Goal: Task Accomplishment & Management: Manage account settings

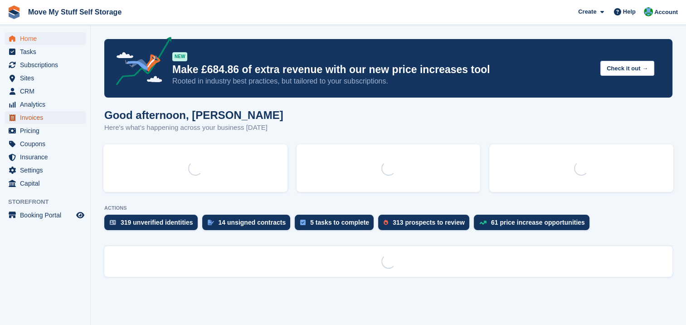
click at [34, 116] on span "Invoices" at bounding box center [47, 117] width 54 height 13
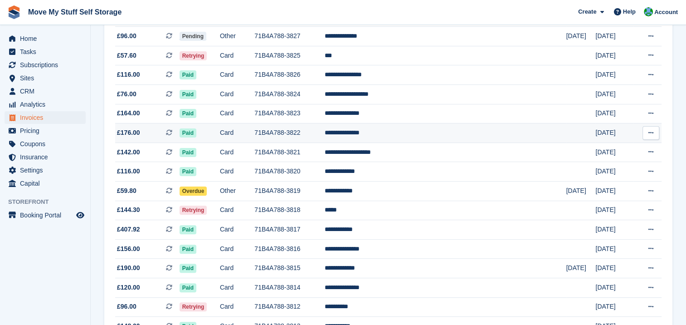
scroll to position [243, 0]
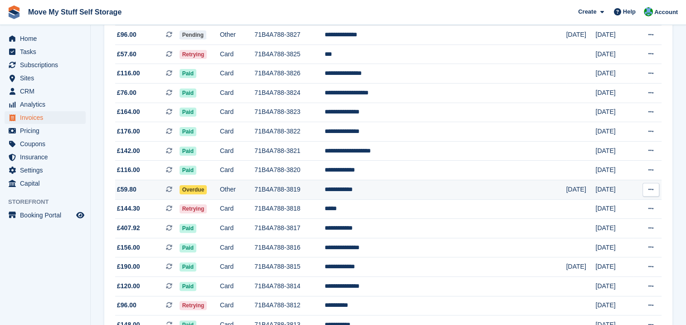
click at [207, 190] on span "Overdue" at bounding box center [194, 189] width 28 height 9
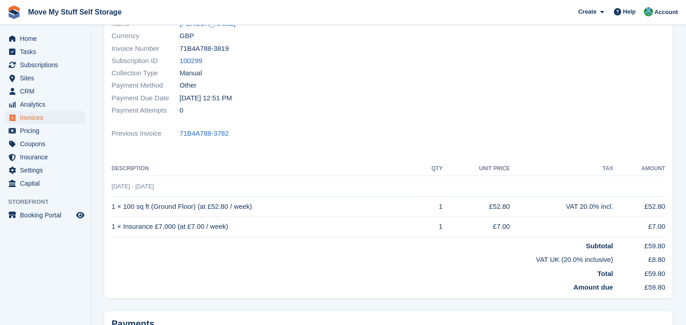
scroll to position [42, 0]
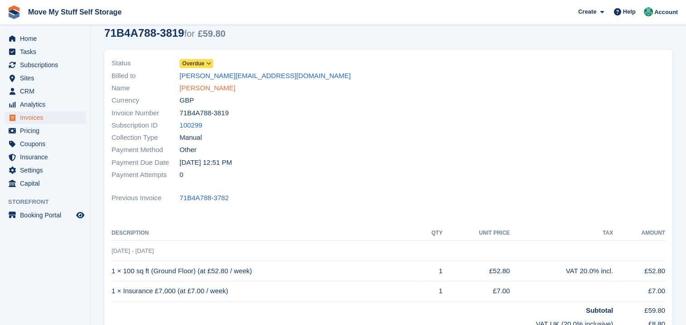
click at [214, 90] on link "[PERSON_NAME]" at bounding box center [208, 88] width 56 height 10
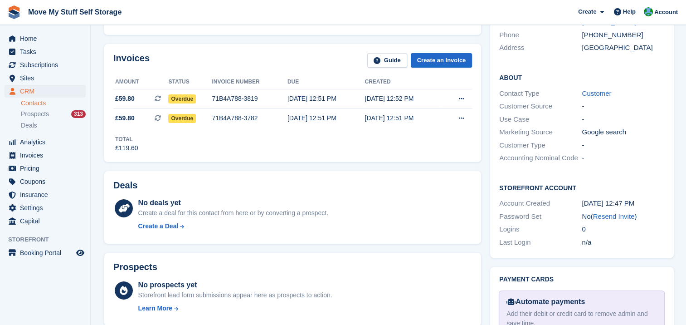
scroll to position [211, 0]
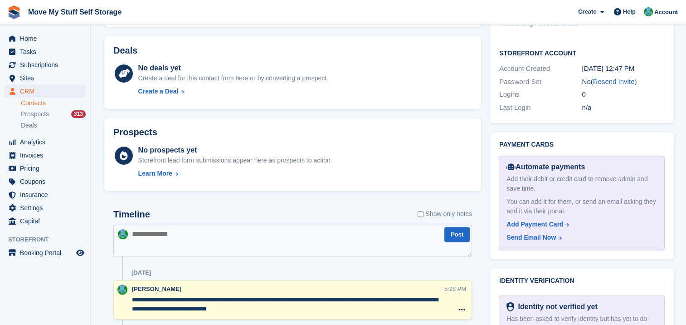
scroll to position [351, 0]
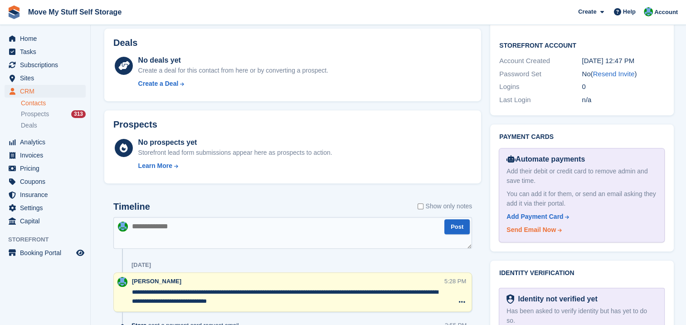
click at [537, 225] on div "Send Email Now" at bounding box center [530, 230] width 49 height 10
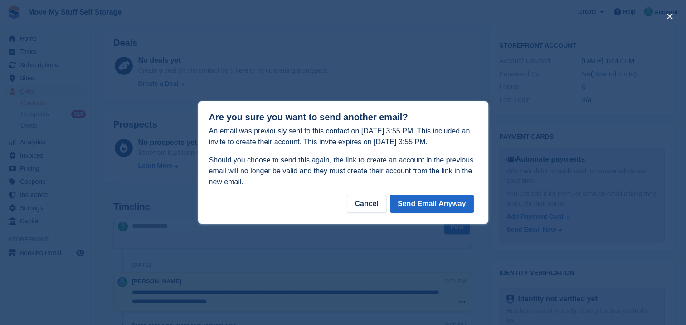
click at [543, 214] on div at bounding box center [343, 162] width 686 height 325
click at [446, 203] on button "Send Email Anyway" at bounding box center [432, 203] width 84 height 18
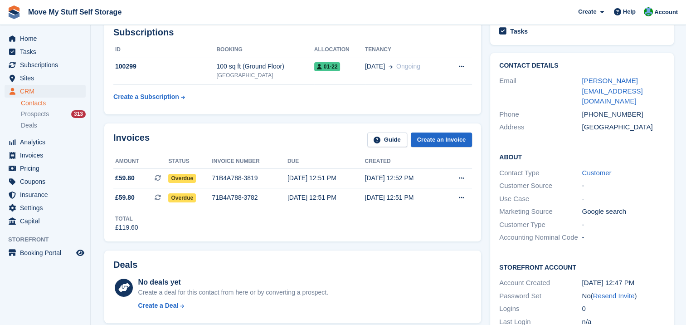
scroll to position [0, 0]
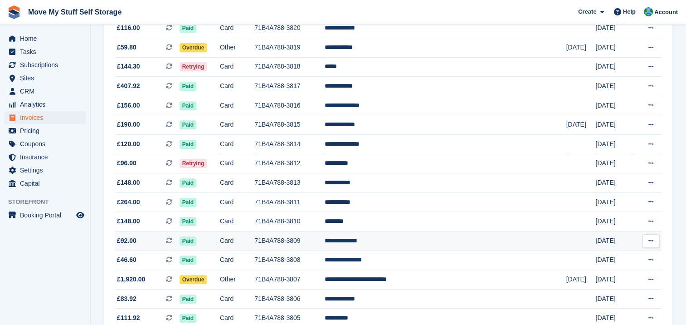
scroll to position [386, 0]
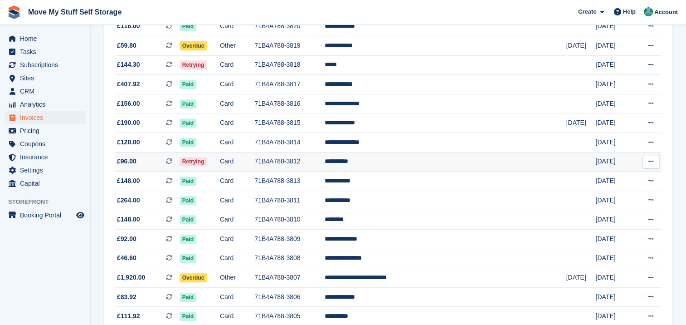
click at [254, 159] on td "Card" at bounding box center [237, 161] width 34 height 19
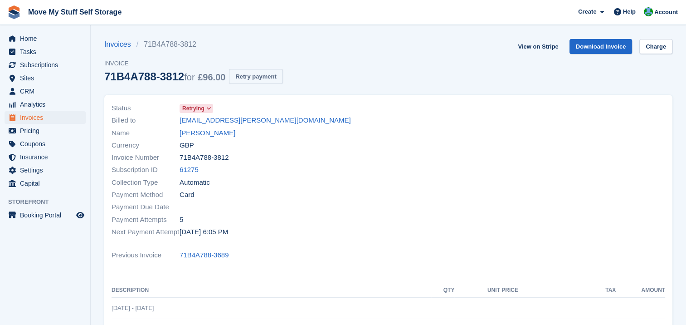
click at [241, 76] on button "Retry payment" at bounding box center [255, 76] width 53 height 15
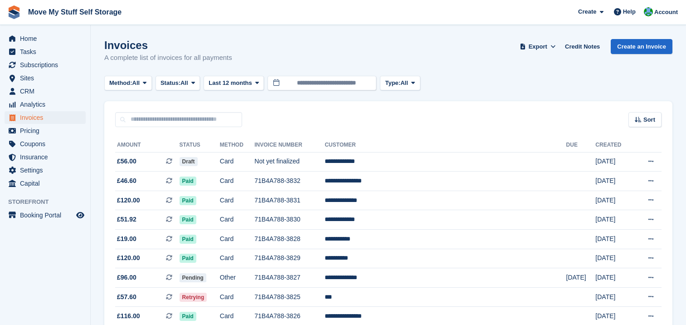
scroll to position [386, 0]
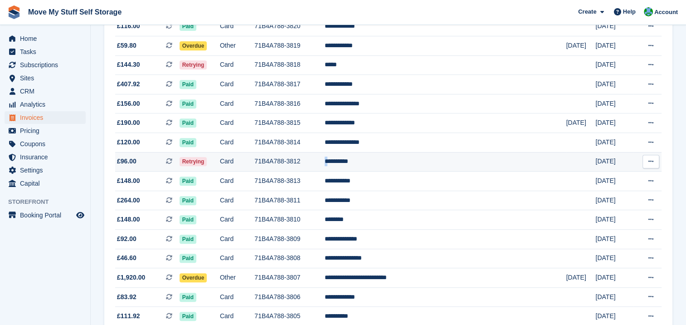
click at [381, 165] on td "**********" at bounding box center [445, 161] width 241 height 19
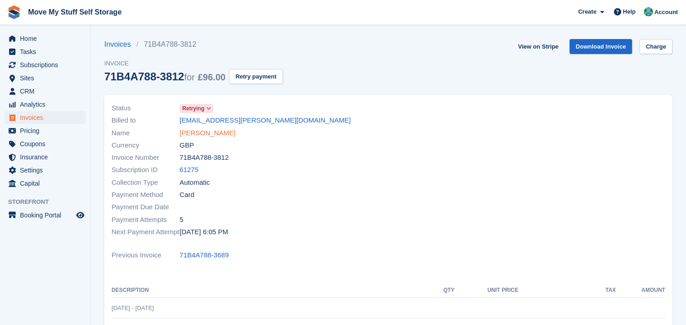
click at [203, 131] on link "[PERSON_NAME]" at bounding box center [208, 133] width 56 height 10
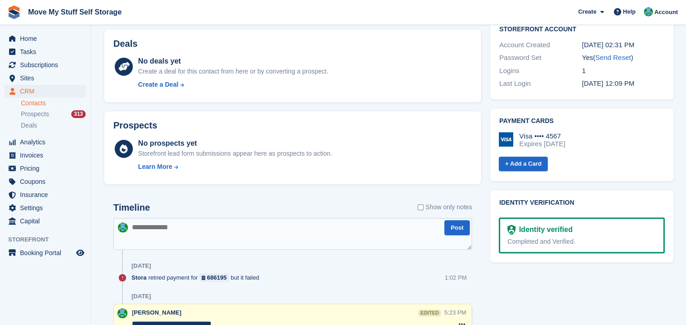
scroll to position [337, 0]
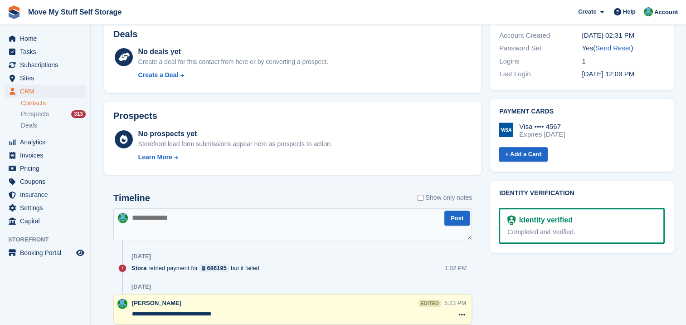
click at [152, 219] on textarea at bounding box center [292, 224] width 359 height 32
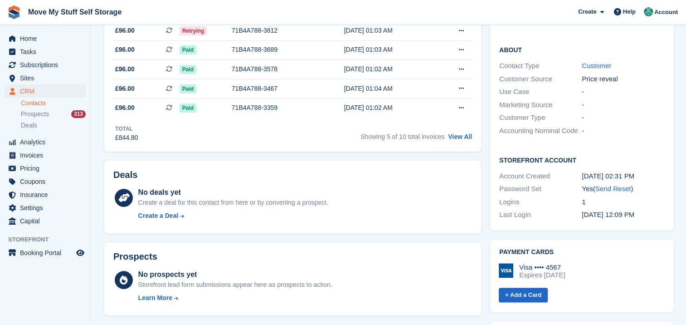
scroll to position [316, 0]
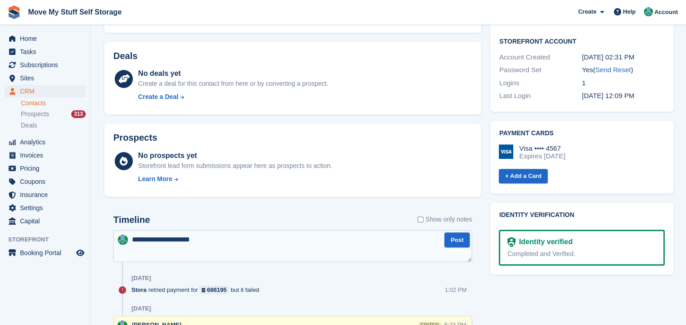
click at [219, 239] on textarea "**********" at bounding box center [292, 246] width 359 height 32
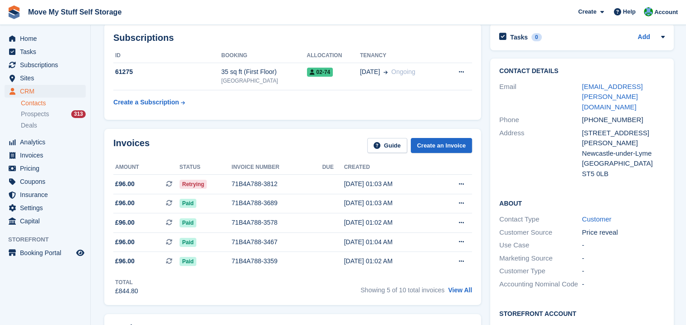
scroll to position [0, 0]
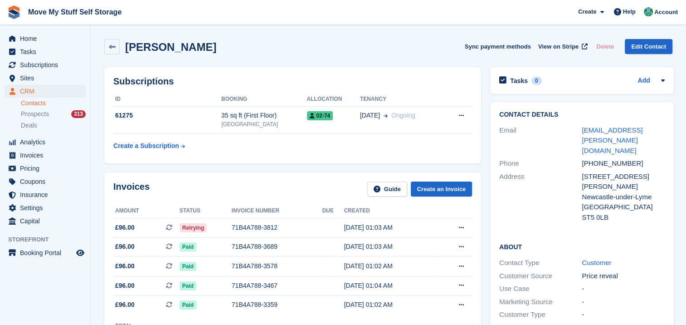
type textarea "**********"
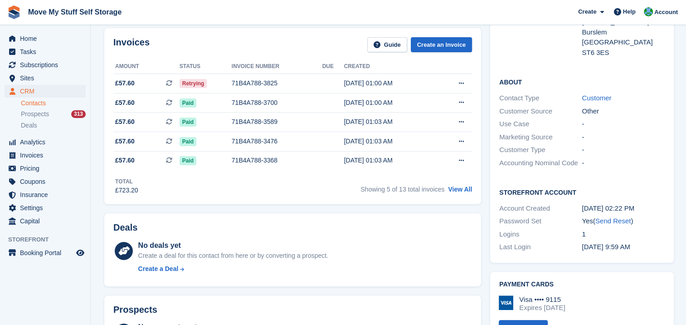
scroll to position [199, 0]
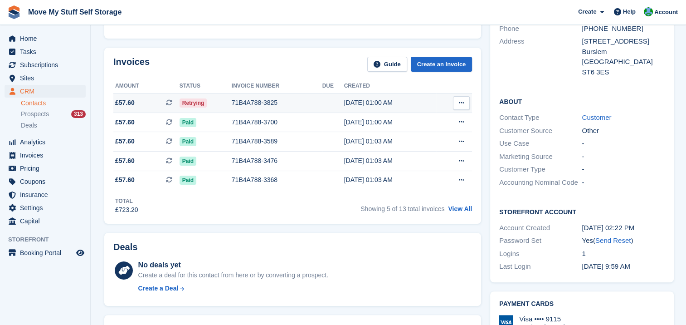
click at [189, 103] on span "Retrying" at bounding box center [194, 102] width 28 height 9
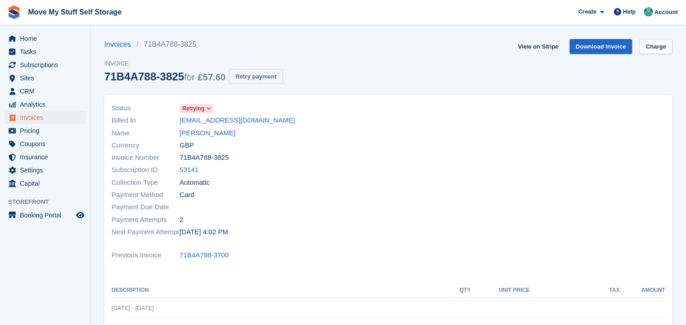
click at [247, 76] on button "Retry payment" at bounding box center [255, 76] width 53 height 15
click at [206, 122] on link "[EMAIL_ADDRESS][DOMAIN_NAME]" at bounding box center [237, 120] width 115 height 10
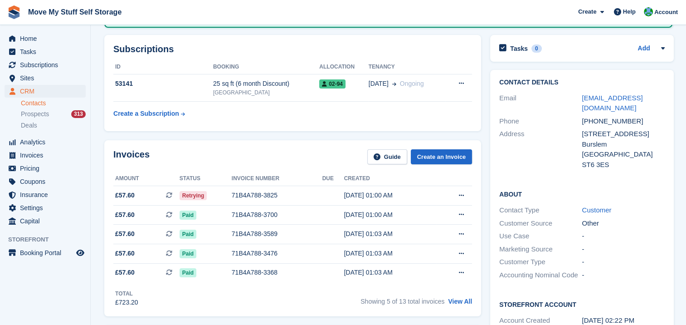
scroll to position [112, 0]
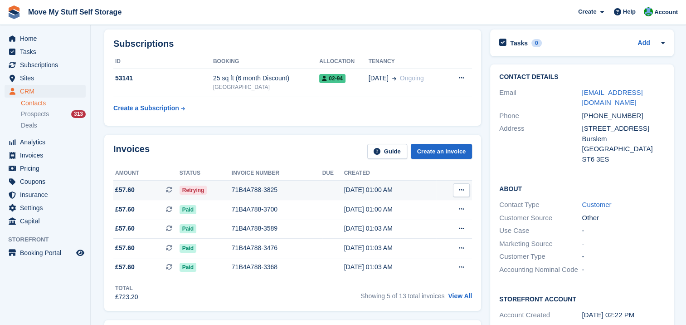
click at [456, 190] on button at bounding box center [461, 190] width 17 height 14
click at [424, 208] on p "Download PDF" at bounding box center [426, 208] width 79 height 12
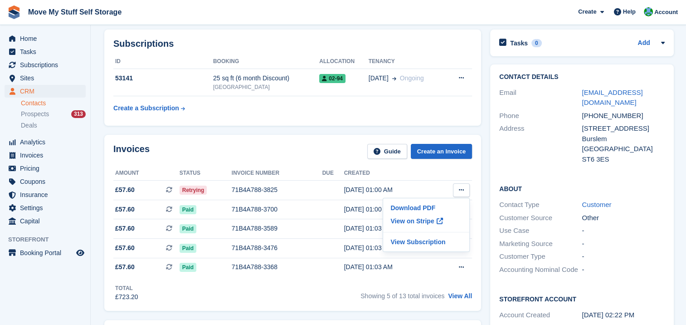
click at [404, 119] on div "Subscriptions ID Booking Allocation Tenancy 53141 25 sq ft (6 month Discount) S…" at bounding box center [292, 77] width 377 height 96
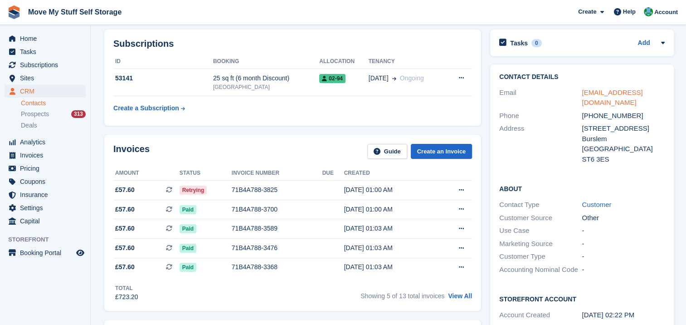
click at [617, 89] on link "[EMAIL_ADDRESS][DOMAIN_NAME]" at bounding box center [612, 97] width 61 height 18
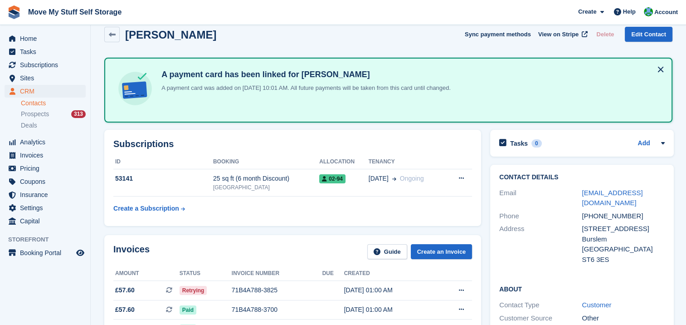
scroll to position [0, 0]
